Goal: Information Seeking & Learning: Learn about a topic

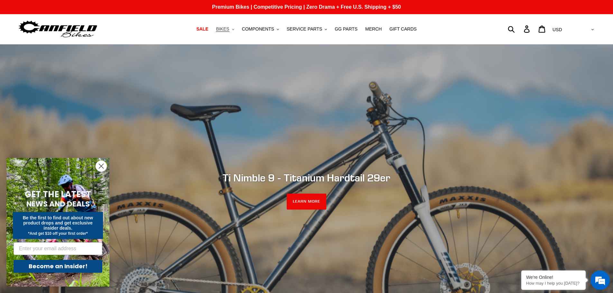
click at [229, 27] on span "BIKES" at bounding box center [222, 28] width 13 height 5
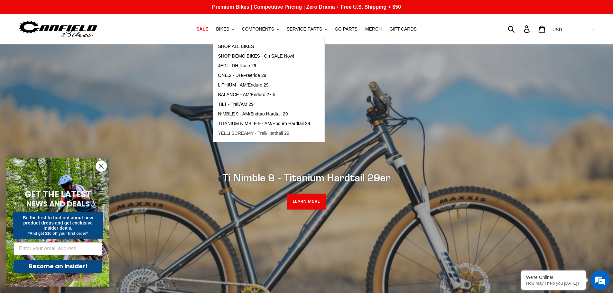
click at [245, 131] on span "YELLI SCREAMY - Trail/Hardtail 29" at bounding box center [253, 133] width 71 height 5
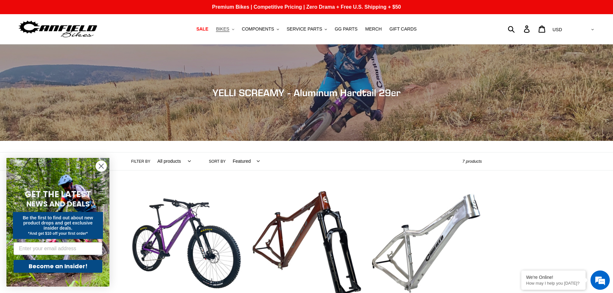
click at [229, 29] on span "BIKES" at bounding box center [222, 28] width 13 height 5
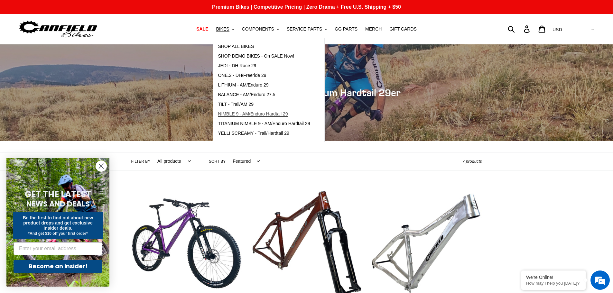
click at [237, 112] on span "NIMBLE 9 - AM/Enduro Hardtail 29" at bounding box center [253, 113] width 70 height 5
